Goal: Book appointment/travel/reservation

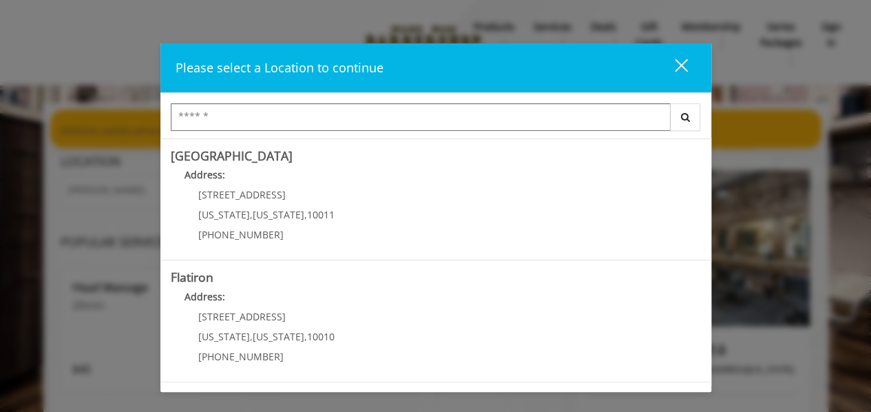
scroll to position [336, 0]
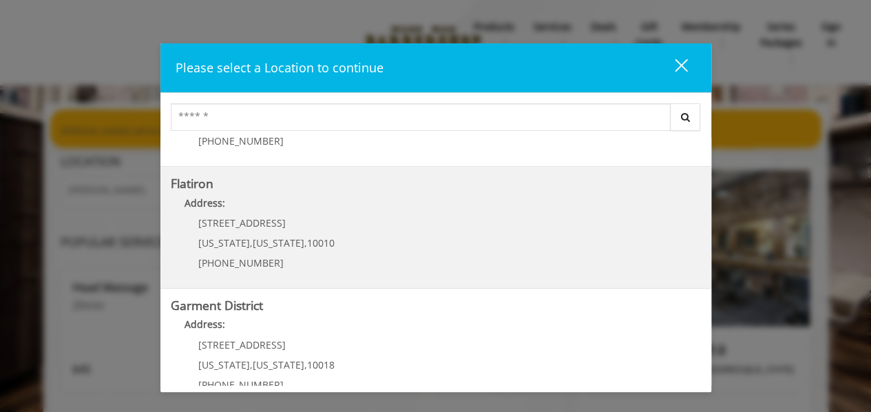
click at [483, 255] on "Flatiron Address: 10 E 23rd St New York , New York , 10010 (917) 475-1765" at bounding box center [436, 227] width 530 height 101
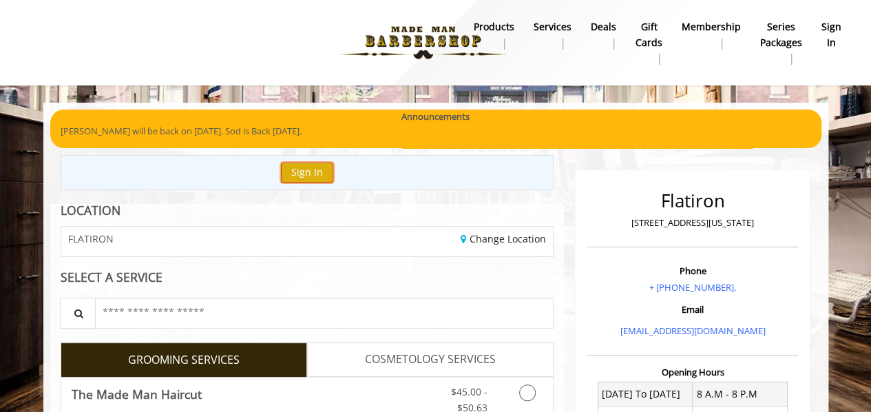
click at [317, 176] on button "Sign In" at bounding box center [307, 173] width 52 height 20
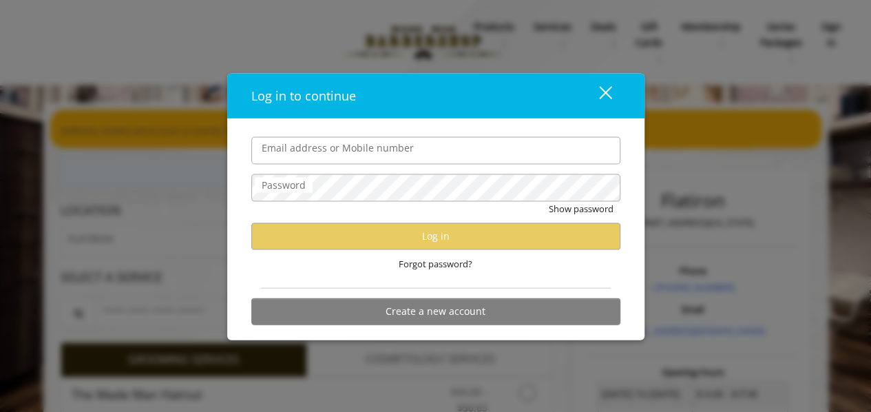
type input "**********"
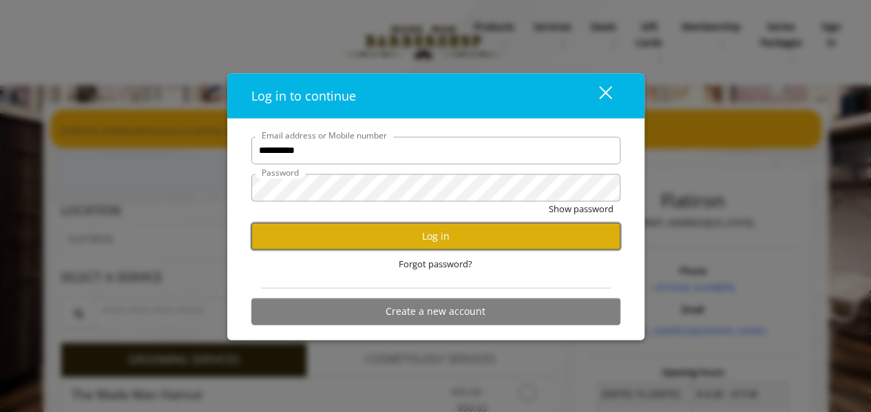
click at [334, 246] on button "Log in" at bounding box center [435, 235] width 369 height 27
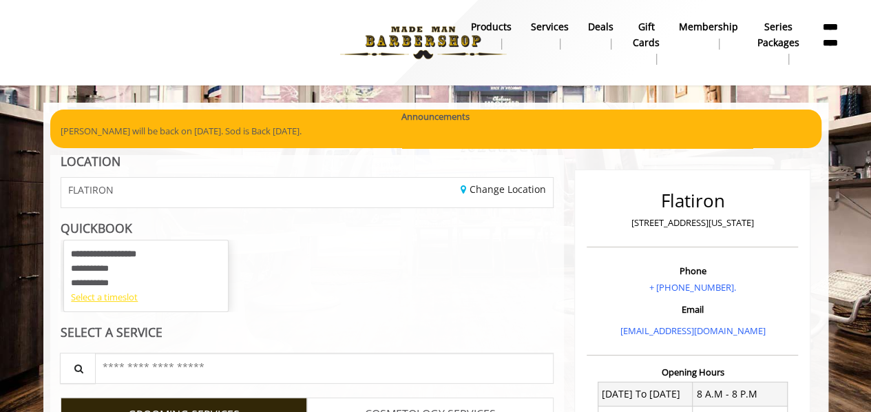
click at [95, 297] on div "Select a timeslot" at bounding box center [146, 297] width 150 height 14
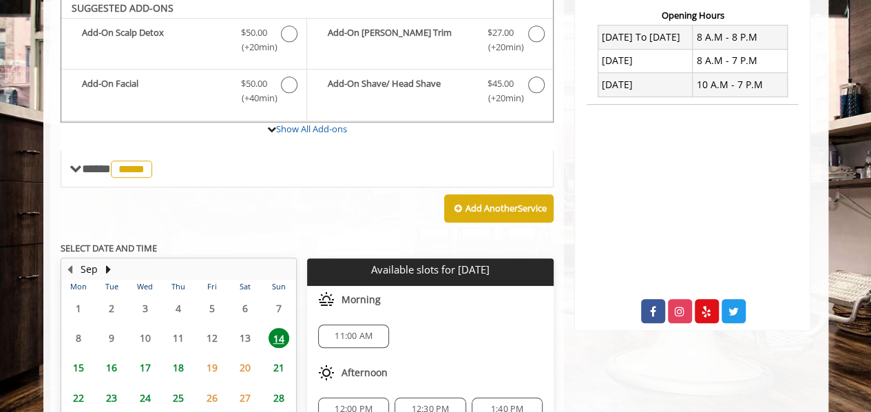
scroll to position [351, 0]
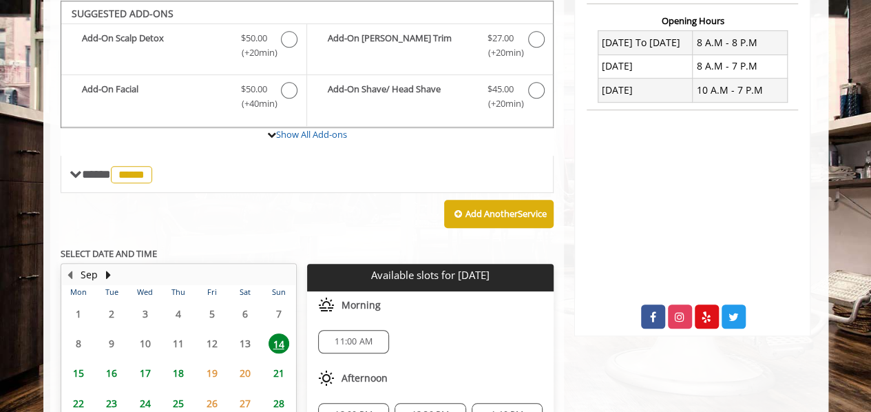
click at [339, 343] on span "11:00 AM" at bounding box center [354, 341] width 38 height 11
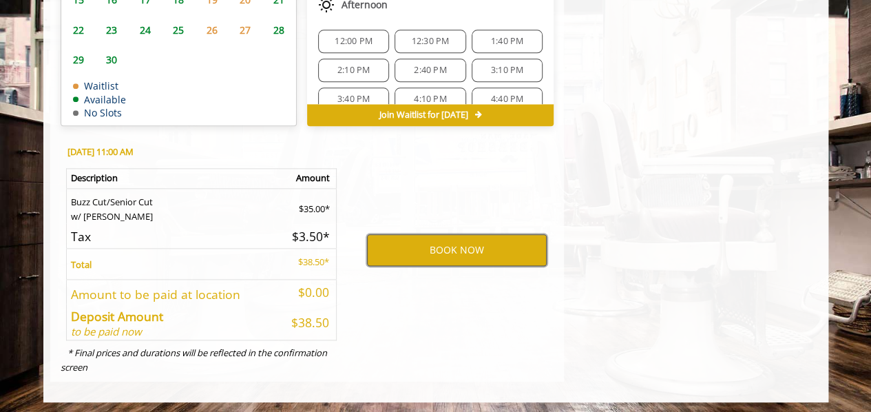
click at [405, 254] on button "BOOK NOW" at bounding box center [457, 250] width 180 height 32
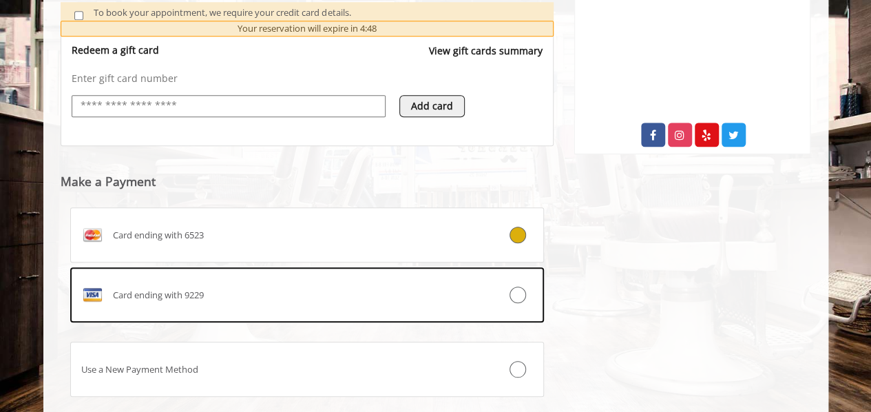
scroll to position [616, 0]
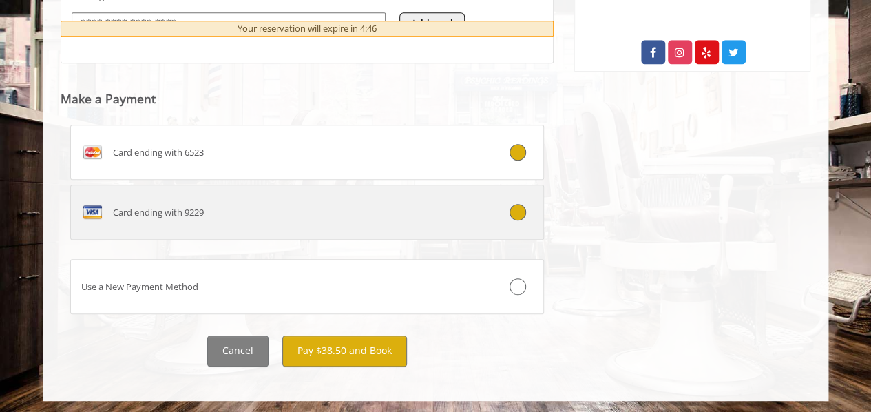
click at [522, 214] on icon at bounding box center [518, 212] width 17 height 17
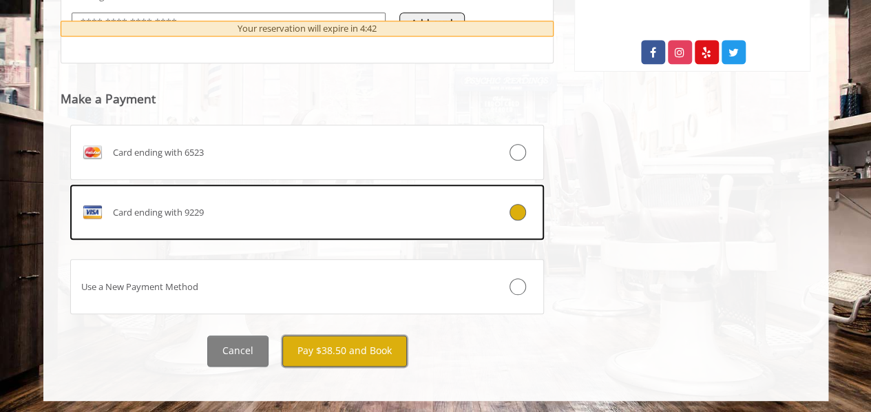
click at [356, 351] on button "Pay $38.50 and Book" at bounding box center [344, 350] width 125 height 31
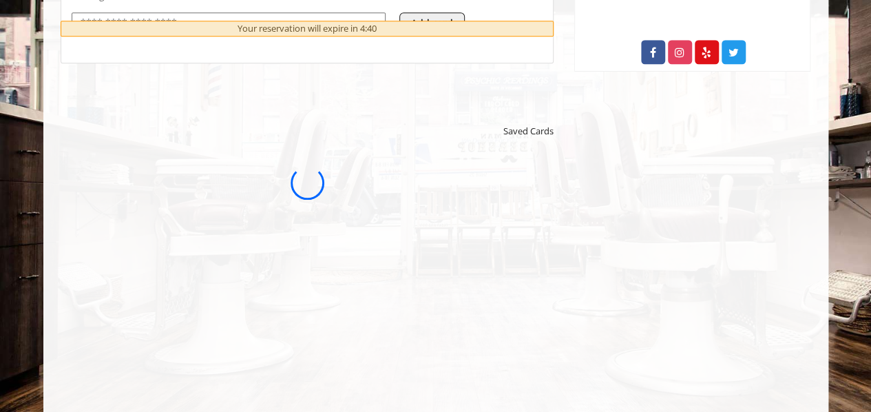
scroll to position [0, 0]
